Goal: Information Seeking & Learning: Learn about a topic

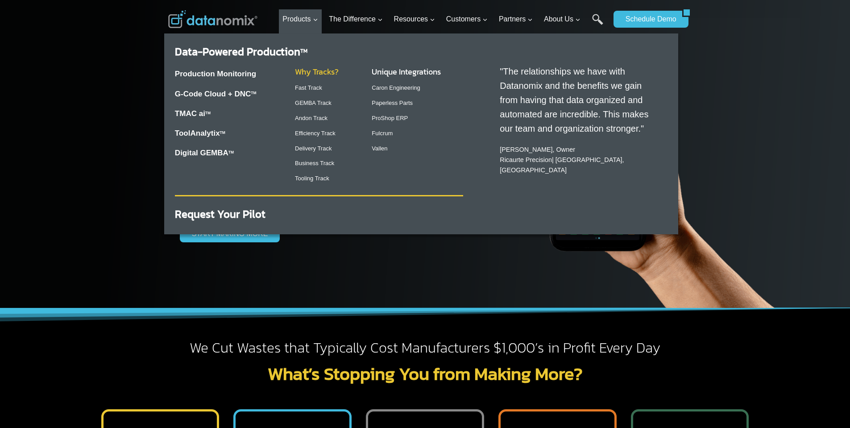
click at [317, 70] on link "Why Tracks?" at bounding box center [317, 72] width 44 height 12
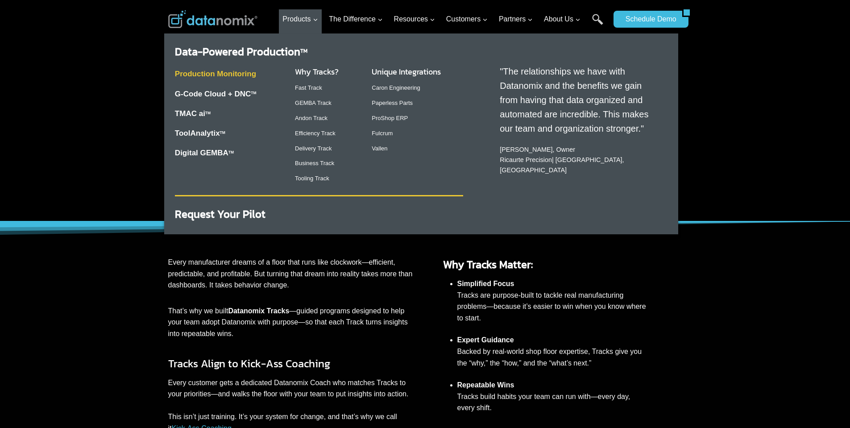
click at [238, 71] on link "Production Monitoring" at bounding box center [215, 74] width 81 height 8
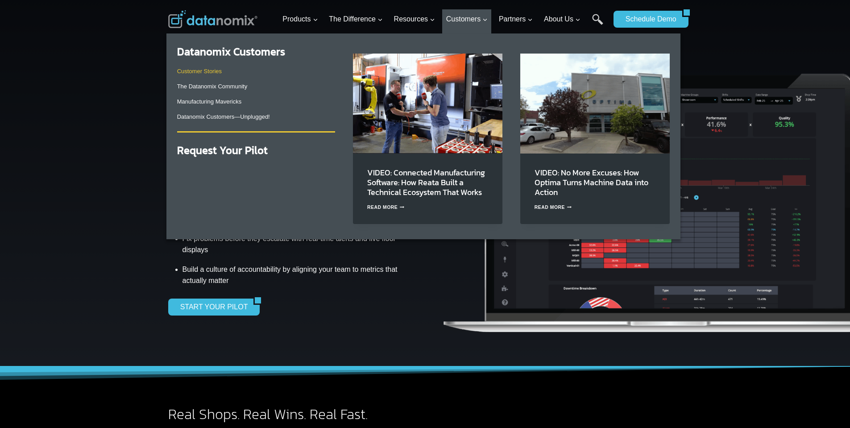
click at [207, 68] on link "Customer Stories" at bounding box center [199, 71] width 45 height 7
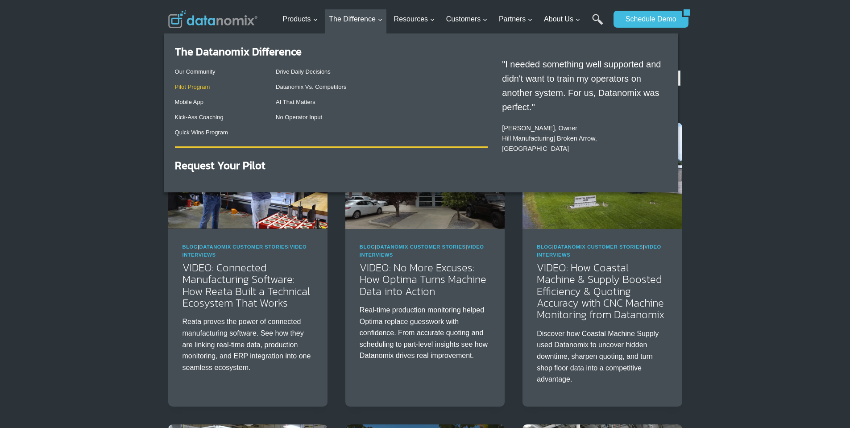
click at [186, 85] on link "Pilot Program" at bounding box center [192, 86] width 35 height 7
